Goal: Obtain resource: Download file/media

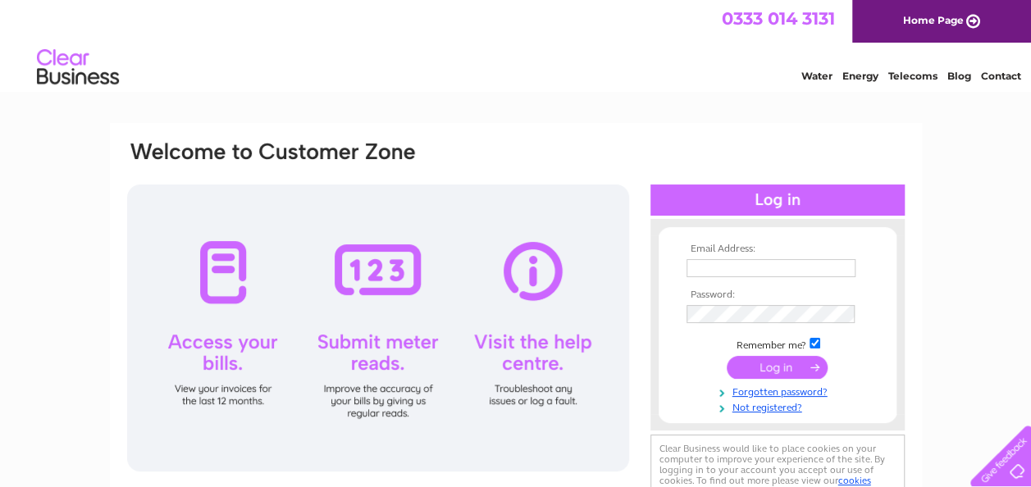
click at [730, 271] on input "text" at bounding box center [770, 268] width 169 height 18
click at [946, 340] on div "Email Address: Password:" at bounding box center [515, 493] width 1031 height 740
click at [705, 271] on input "text" at bounding box center [770, 268] width 169 height 18
click at [702, 272] on input "text" at bounding box center [771, 269] width 171 height 20
type input "angus@dalhanna.plus.com"
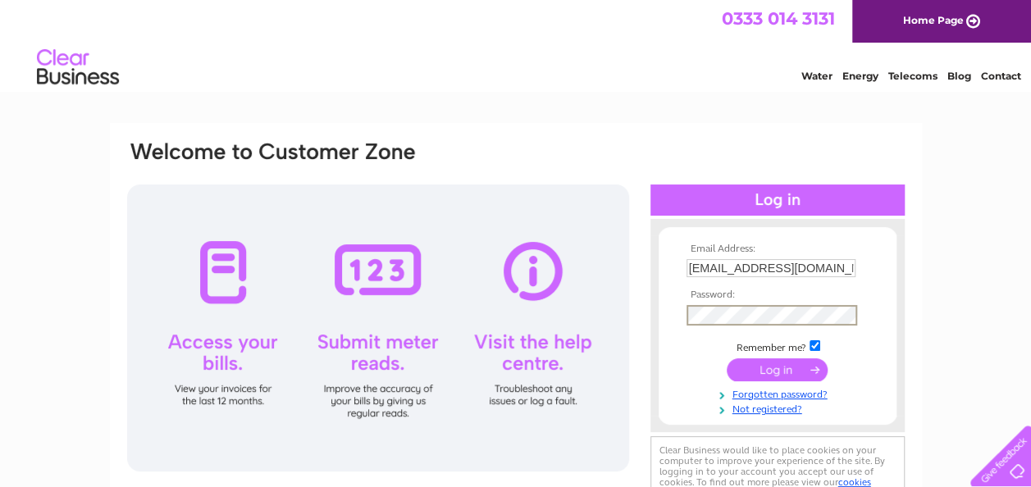
click at [748, 368] on input "submit" at bounding box center [777, 369] width 101 height 23
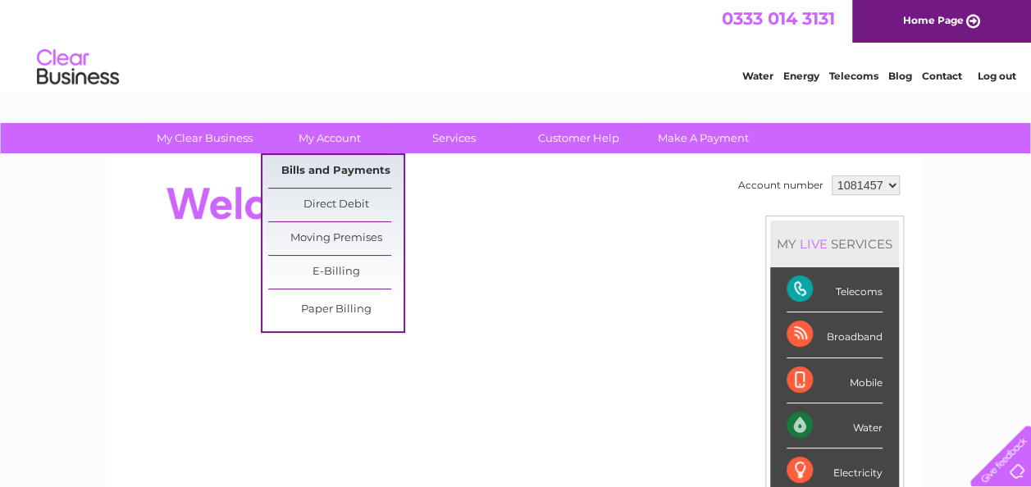
click at [328, 165] on link "Bills and Payments" at bounding box center [335, 171] width 135 height 33
click at [322, 166] on link "Bills and Payments" at bounding box center [335, 171] width 135 height 33
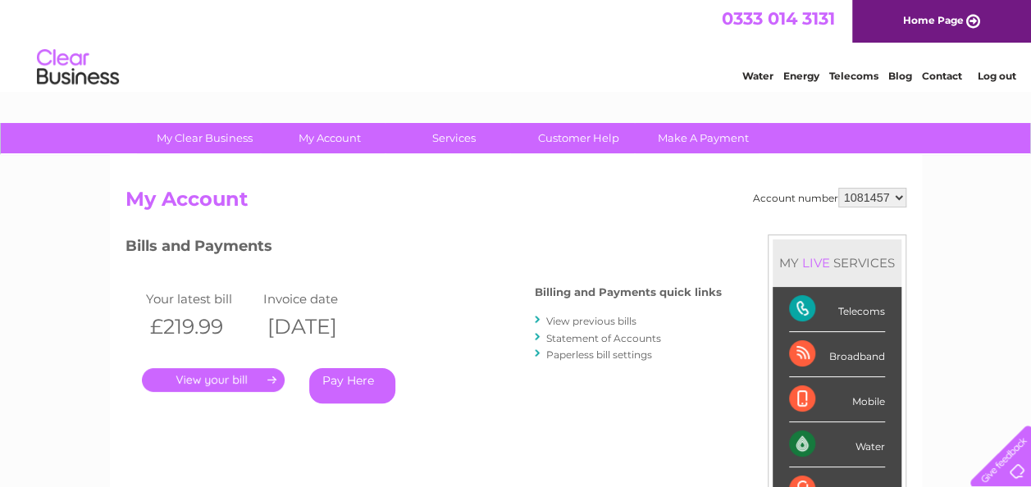
click at [232, 382] on link "." at bounding box center [213, 380] width 143 height 24
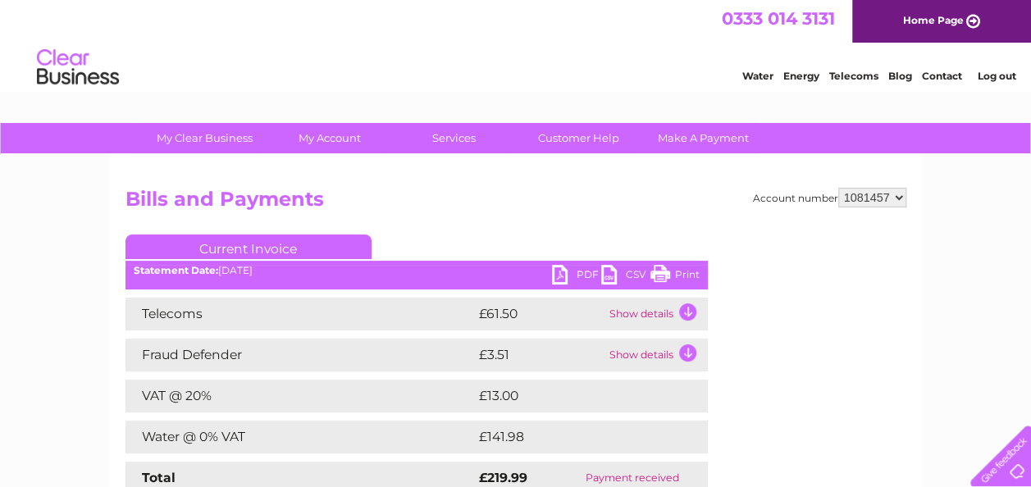
click at [581, 284] on link "PDF" at bounding box center [576, 277] width 49 height 24
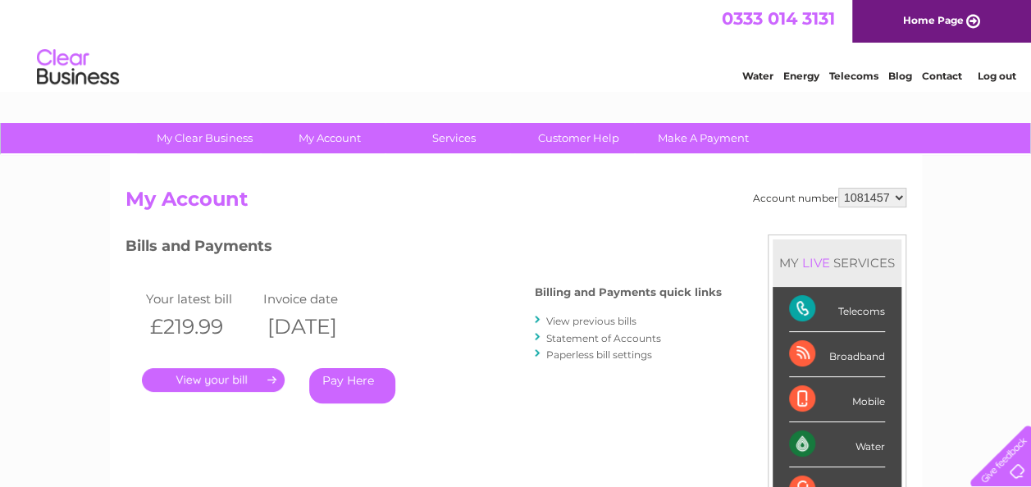
click at [581, 322] on link "View previous bills" at bounding box center [591, 321] width 90 height 12
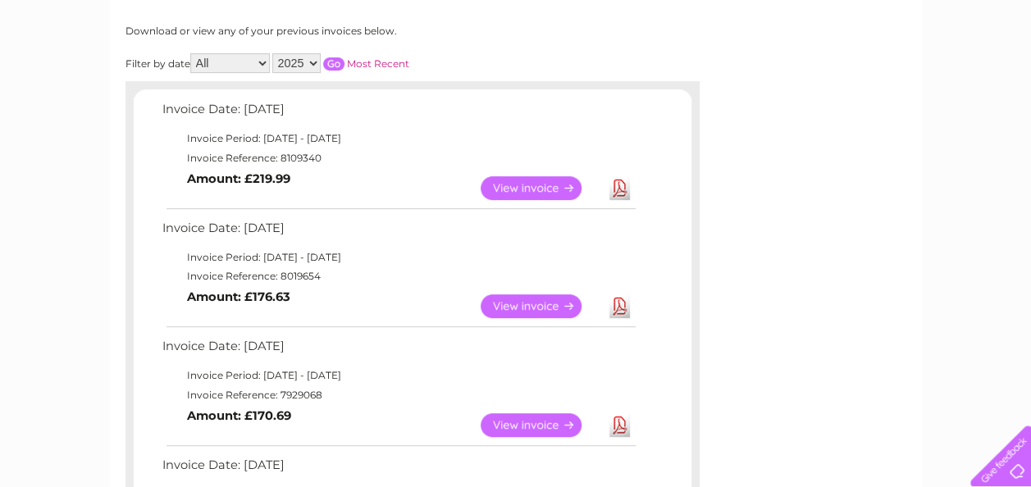
scroll to position [246, 0]
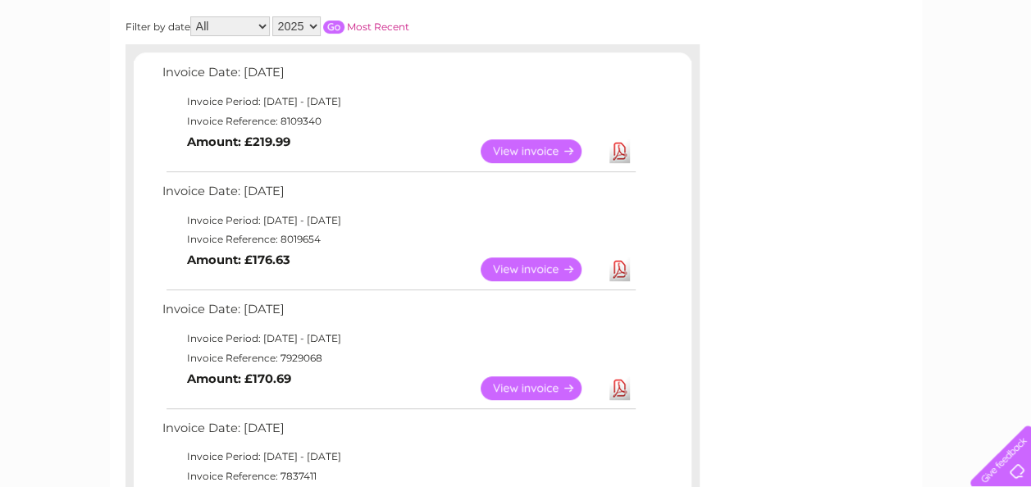
click at [494, 266] on link "View" at bounding box center [541, 270] width 121 height 24
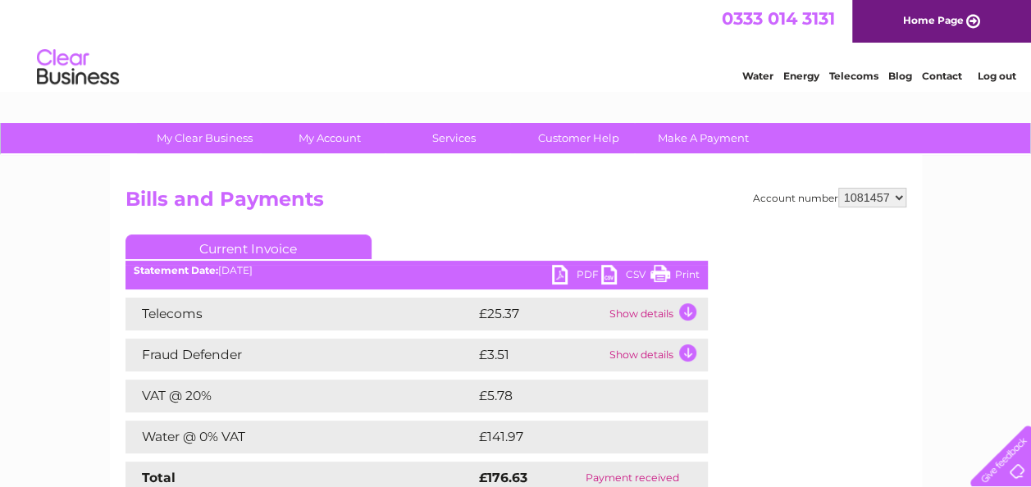
click at [574, 277] on link "PDF" at bounding box center [576, 277] width 49 height 24
